Goal: Information Seeking & Learning: Learn about a topic

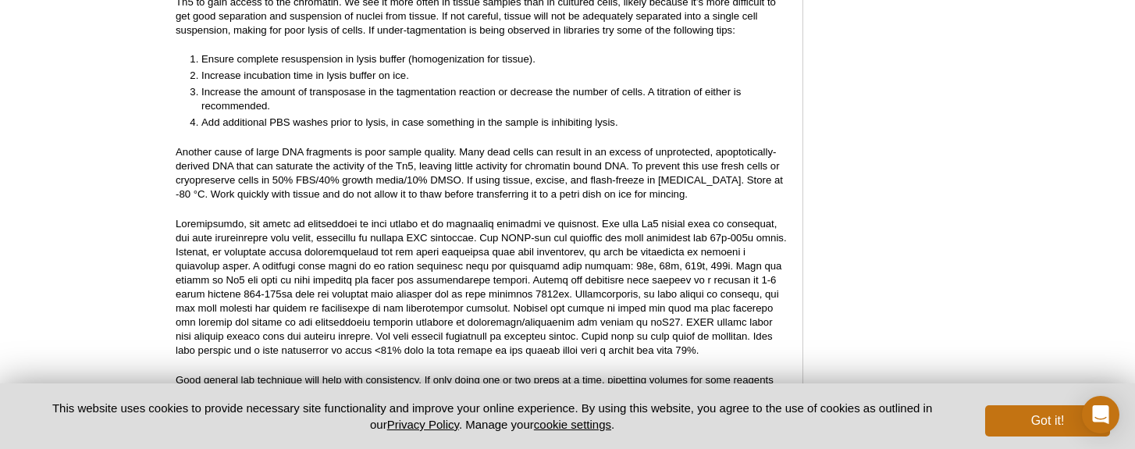
scroll to position [2976, 0]
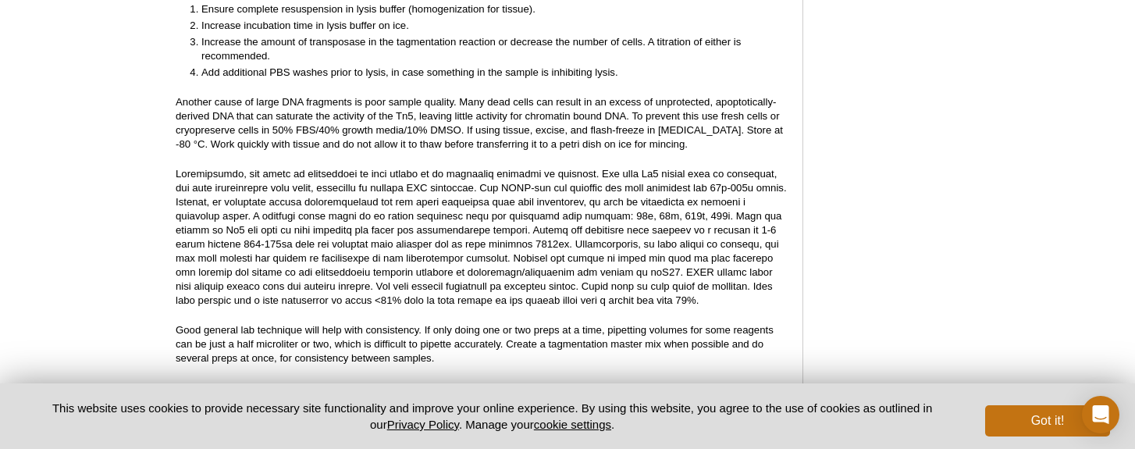
click at [373, 244] on p at bounding box center [481, 237] width 611 height 141
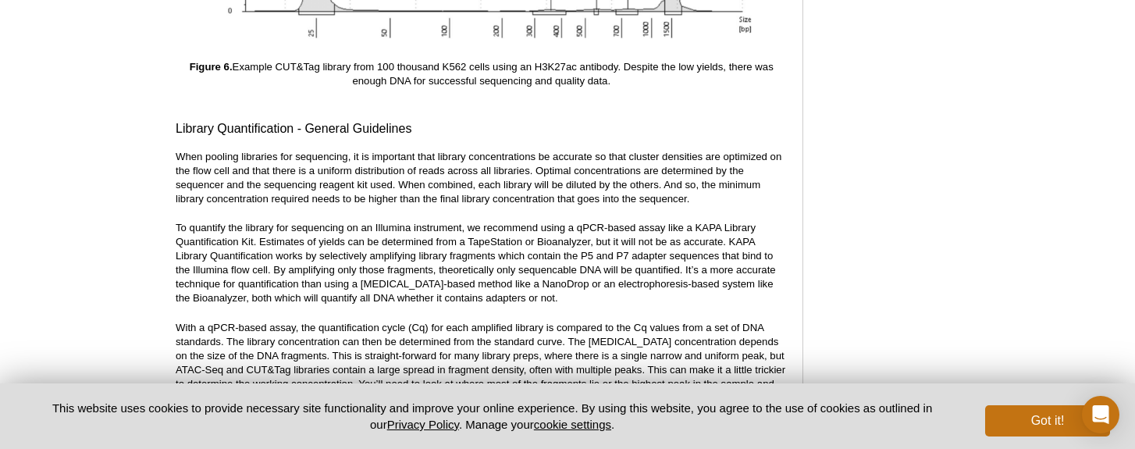
scroll to position [5663, 0]
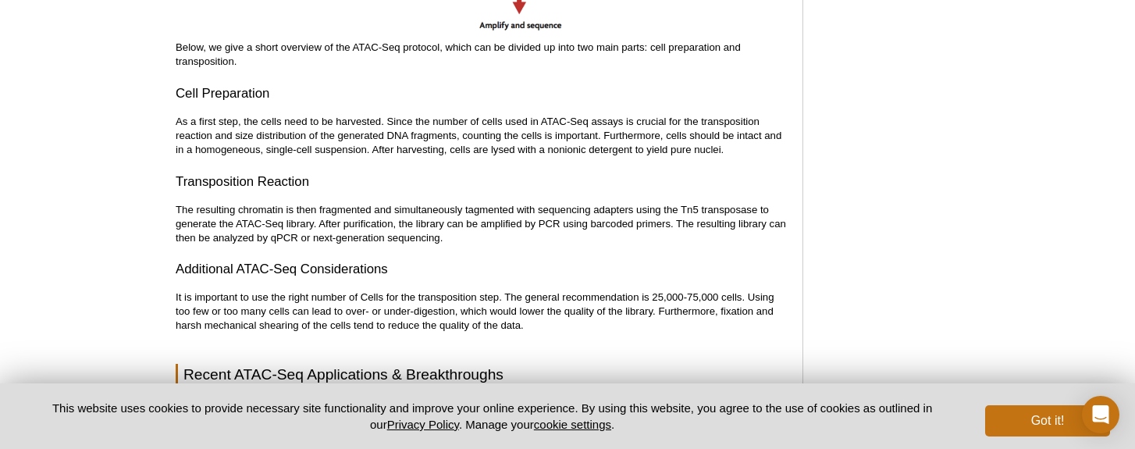
scroll to position [2137, 0]
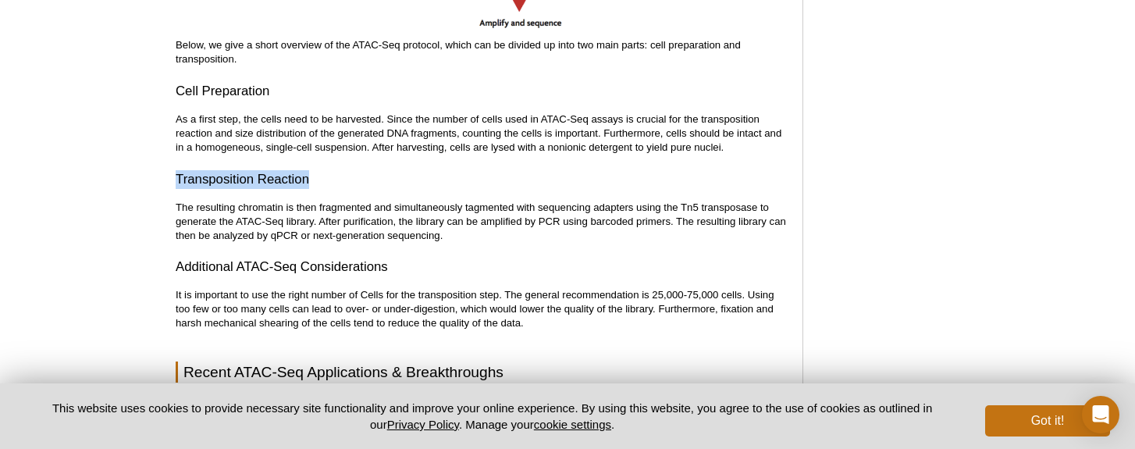
drag, startPoint x: 294, startPoint y: 180, endPoint x: 175, endPoint y: 179, distance: 119.5
copy h3 "Transposition Reaction"
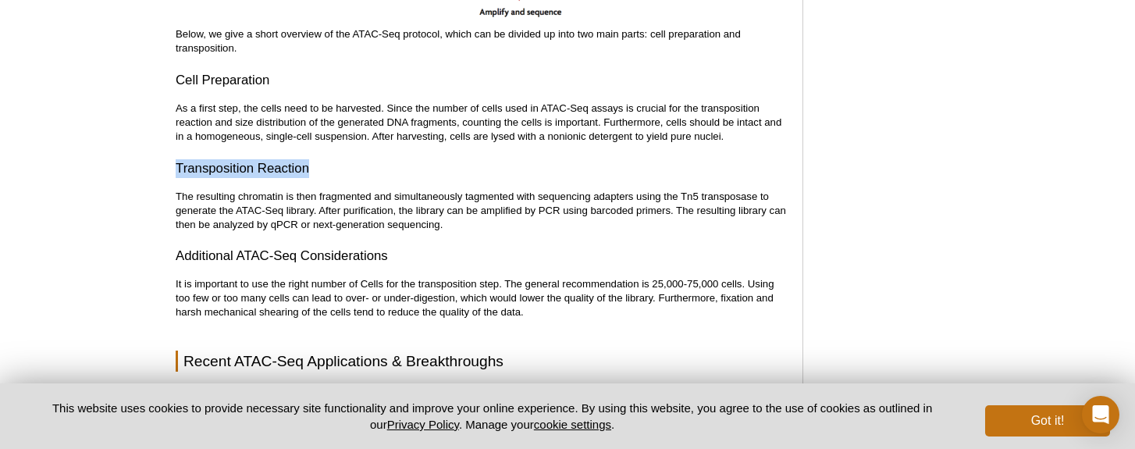
scroll to position [2153, 0]
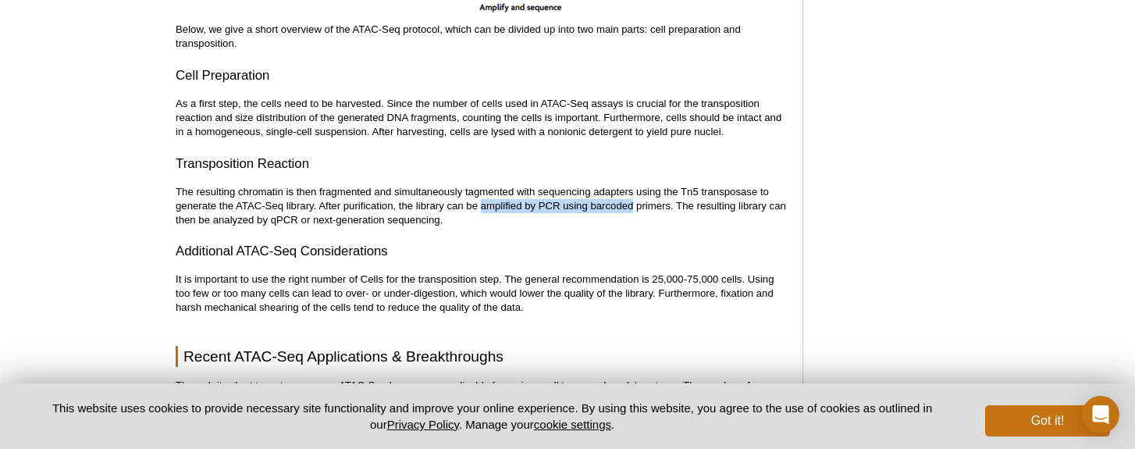
drag, startPoint x: 483, startPoint y: 205, endPoint x: 635, endPoint y: 204, distance: 152.3
click at [635, 204] on p "The resulting chromatin is then fragmented and simultaneously tagmented with se…" at bounding box center [481, 206] width 611 height 42
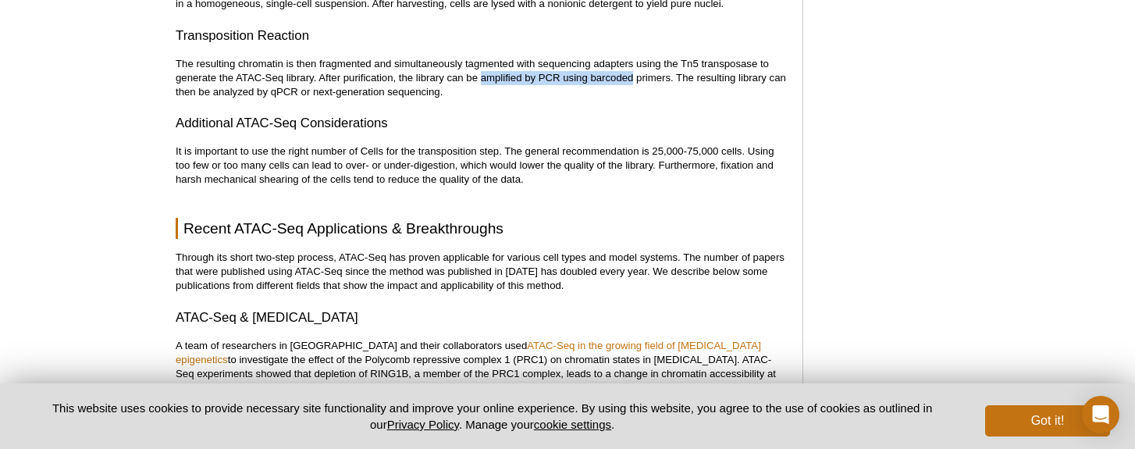
scroll to position [2276, 0]
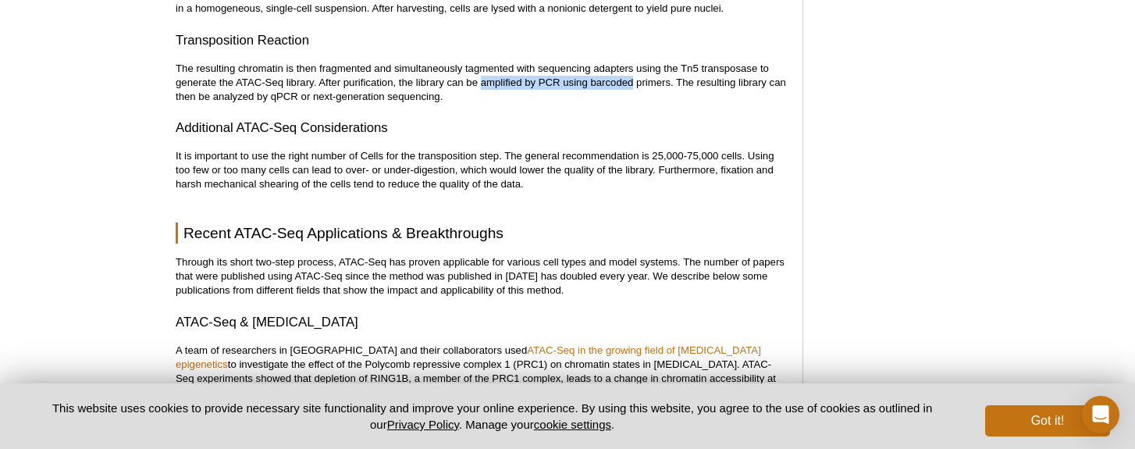
click at [667, 86] on p "The resulting chromatin is then fragmented and simultaneously tagmented with se…" at bounding box center [481, 83] width 611 height 42
drag, startPoint x: 672, startPoint y: 84, endPoint x: 483, endPoint y: 82, distance: 189.0
click at [483, 82] on p "The resulting chromatin is then fragmented and simultaneously tagmented with se…" at bounding box center [481, 83] width 611 height 42
copy p "amplified by PCR using barcoded primers"
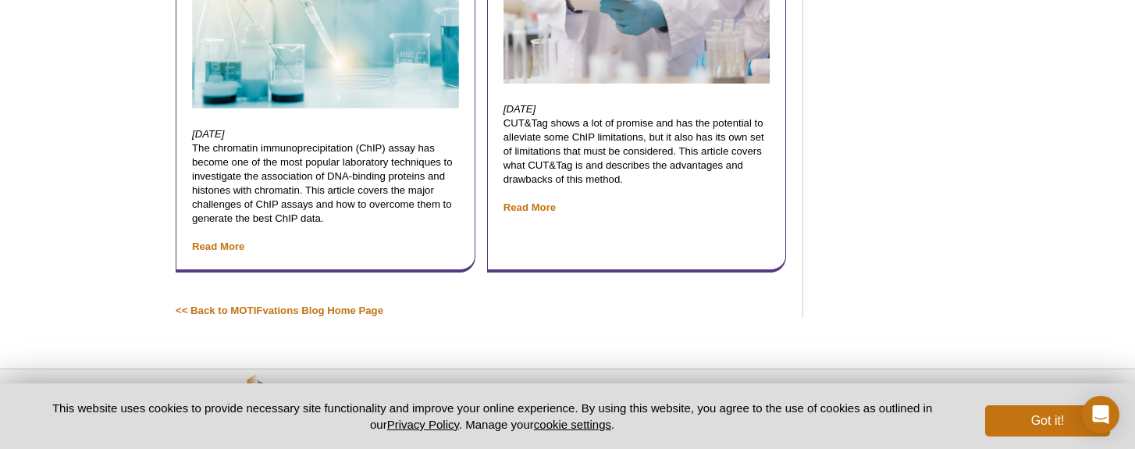
scroll to position [5747, 0]
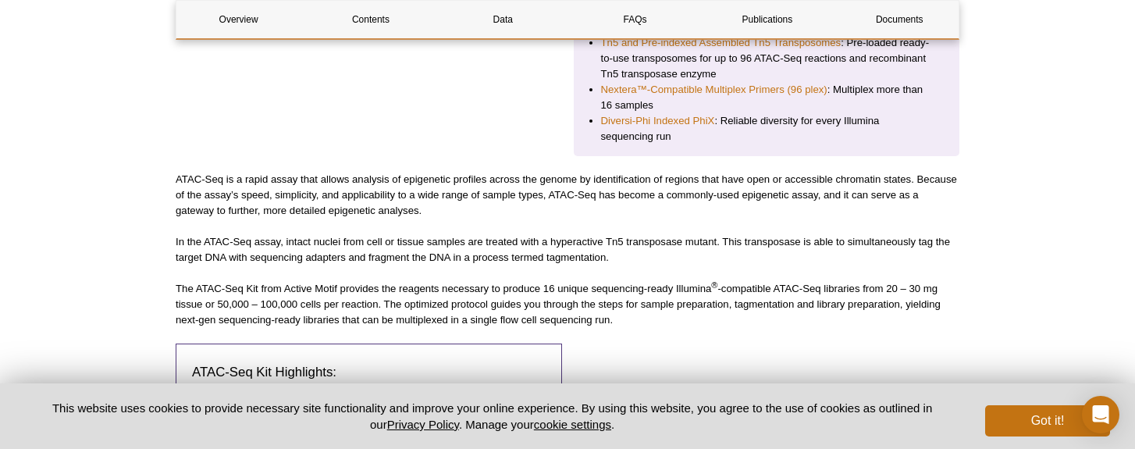
scroll to position [562, 0]
